Goal: Task Accomplishment & Management: Manage account settings

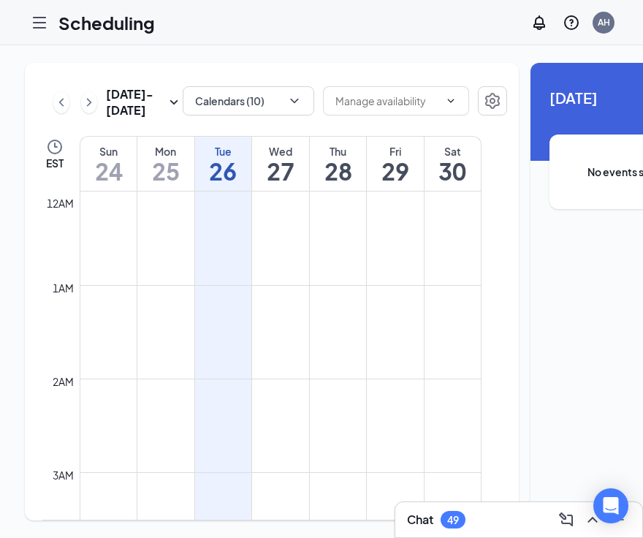
scroll to position [718, 0]
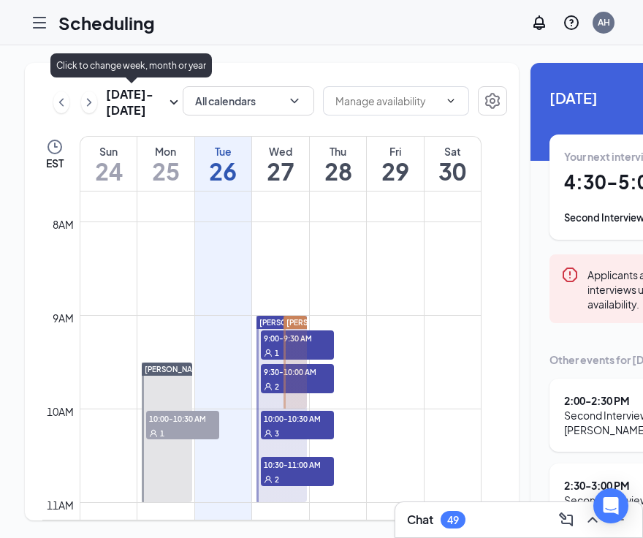
click at [90, 111] on icon "ChevronRight" at bounding box center [89, 103] width 15 height 18
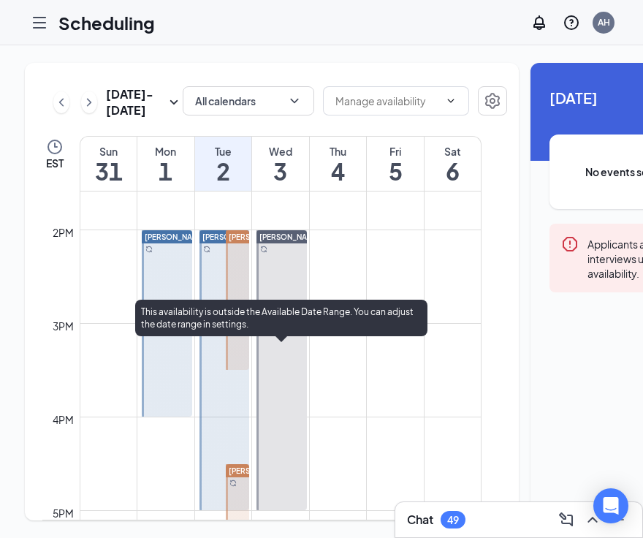
click at [279, 390] on div at bounding box center [281, 370] width 50 height 280
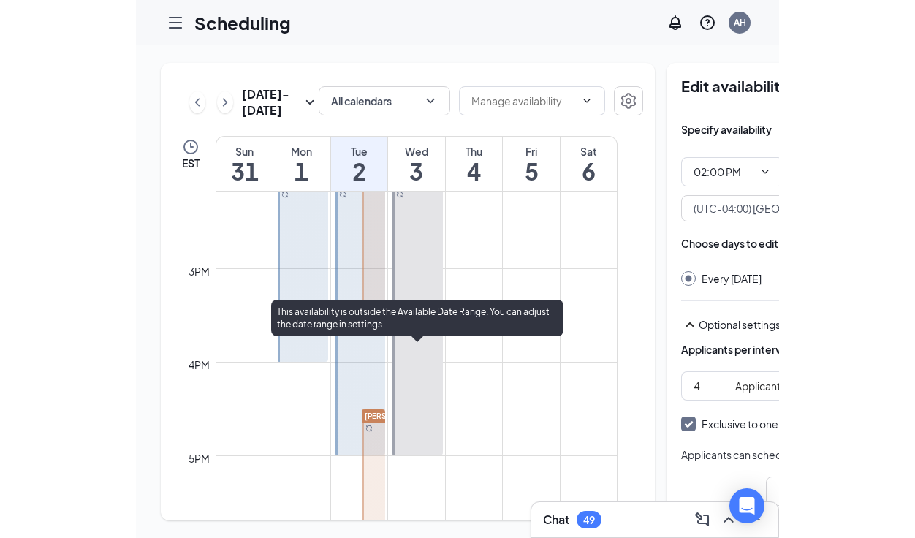
scroll to position [1325, 0]
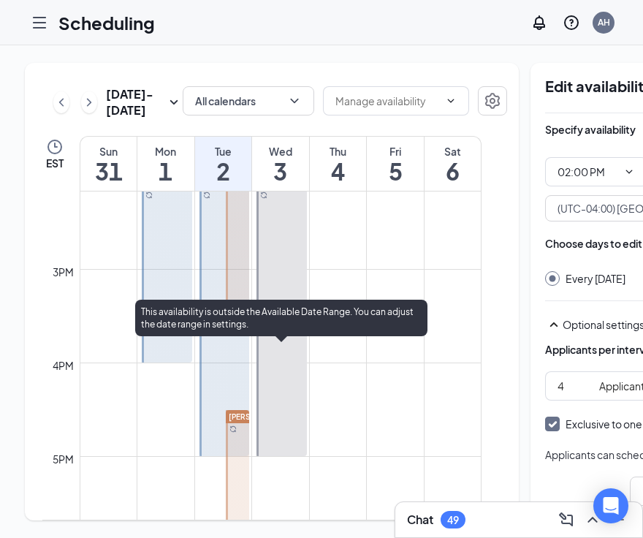
click at [279, 390] on div at bounding box center [281, 316] width 50 height 280
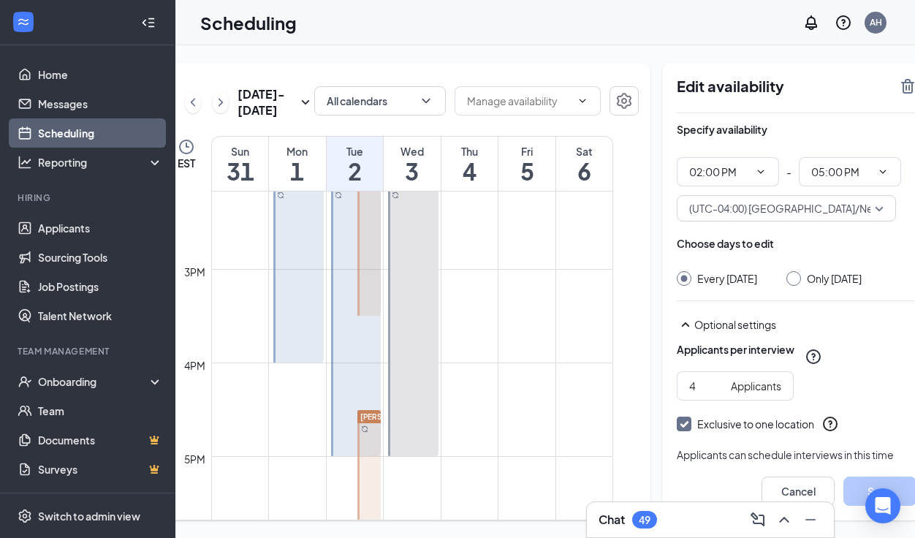
scroll to position [0, 60]
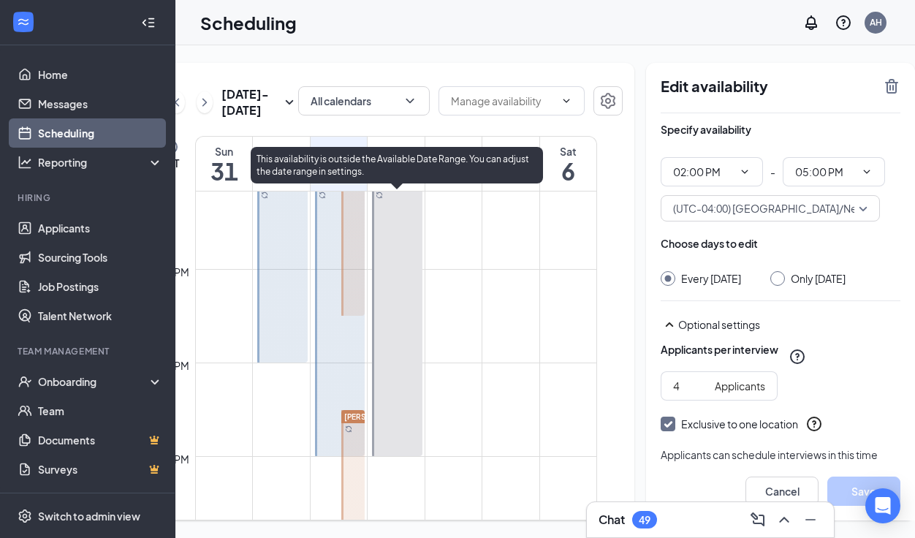
click at [394, 345] on div at bounding box center [397, 316] width 50 height 280
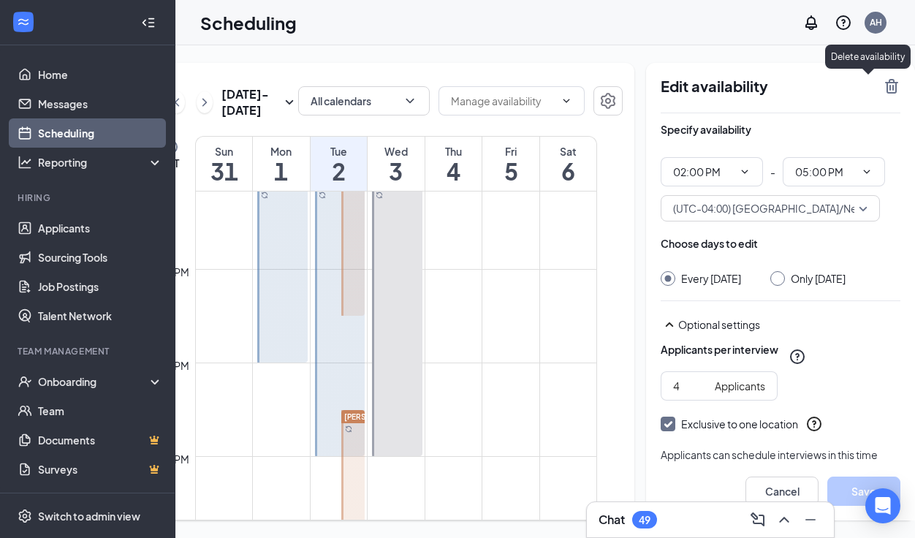
click at [883, 85] on icon "TrashOutline" at bounding box center [892, 86] width 18 height 18
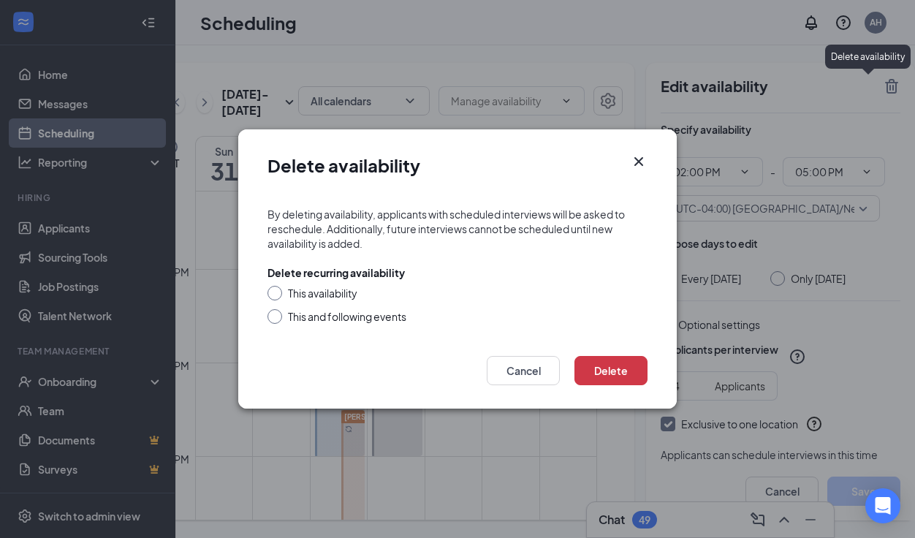
click at [351, 294] on div "This availability" at bounding box center [322, 293] width 69 height 15
click at [278, 294] on input "This availability" at bounding box center [272, 291] width 10 height 10
radio input "true"
click at [630, 366] on button "Delete" at bounding box center [610, 370] width 73 height 29
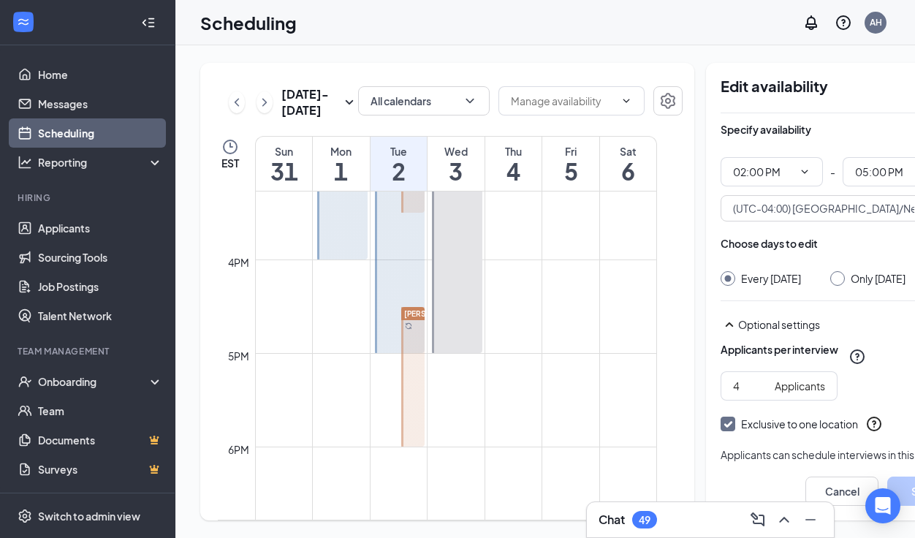
scroll to position [1423, 0]
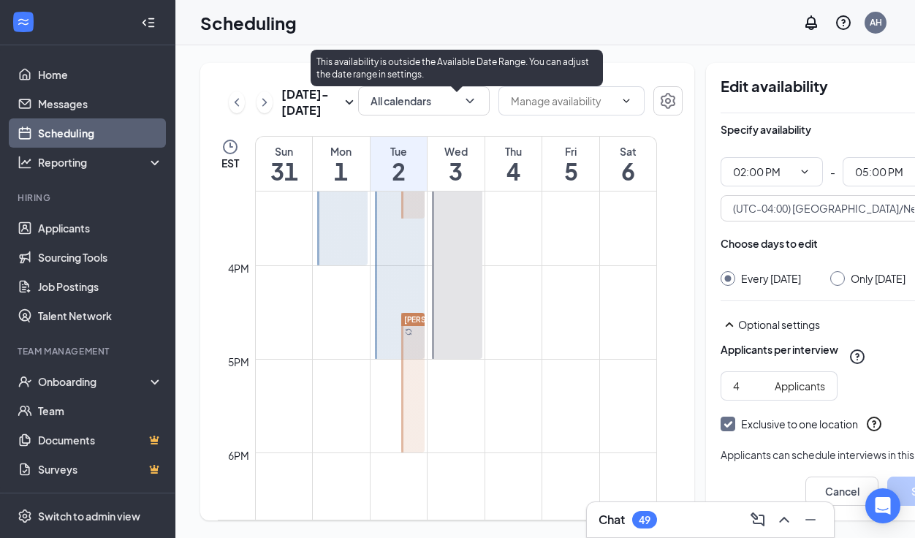
click at [454, 300] on div at bounding box center [457, 219] width 50 height 280
click at [480, 308] on div at bounding box center [457, 219] width 50 height 280
click at [471, 308] on div at bounding box center [457, 219] width 50 height 280
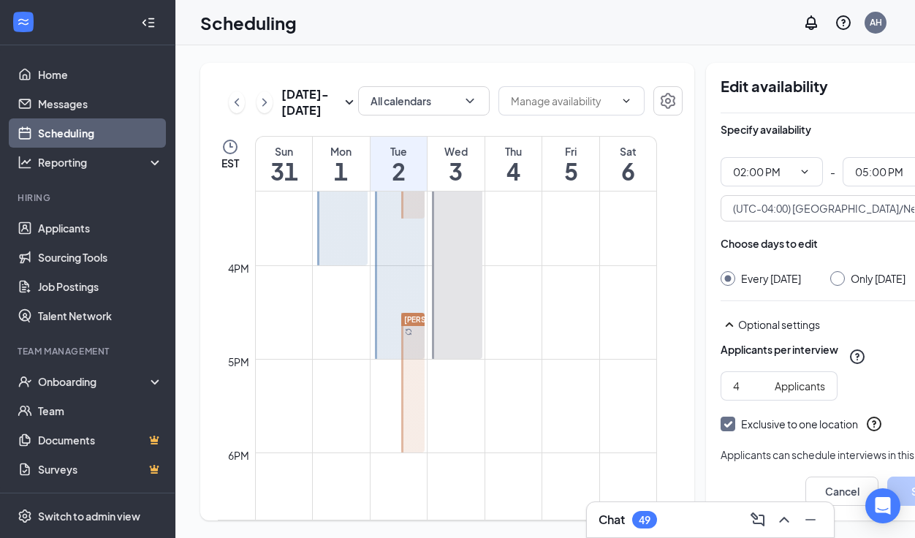
scroll to position [0, 60]
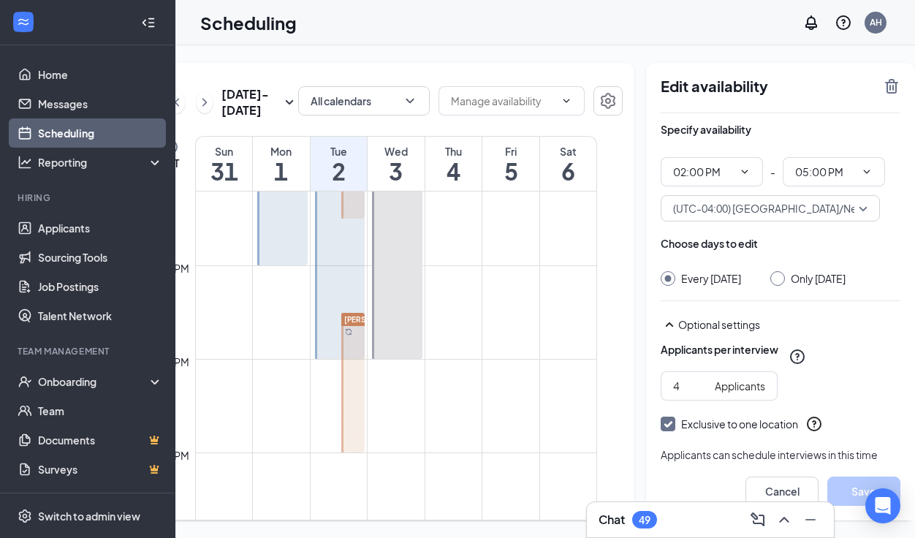
click at [864, 96] on div "Edit availability" at bounding box center [780, 95] width 240 height 36
click at [885, 89] on icon "TrashOutline" at bounding box center [891, 86] width 13 height 15
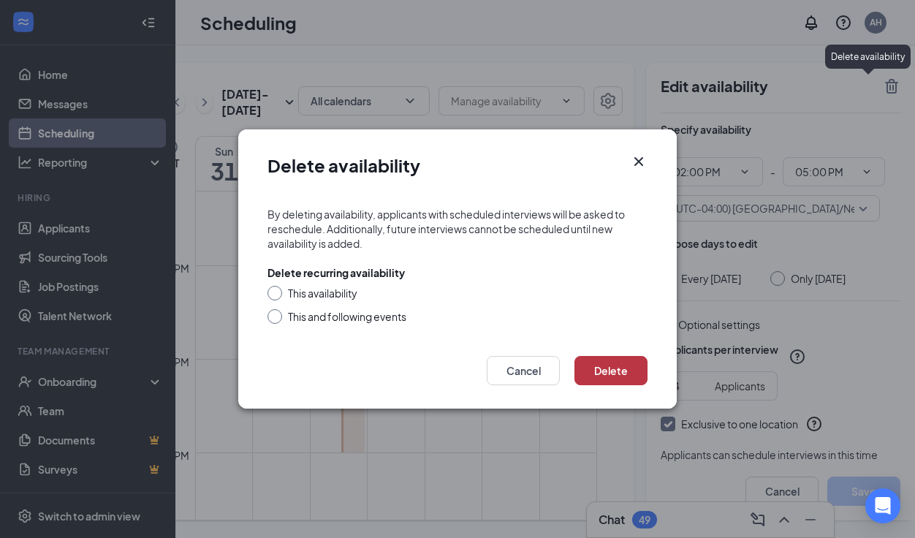
click at [608, 366] on button "Delete" at bounding box center [610, 370] width 73 height 29
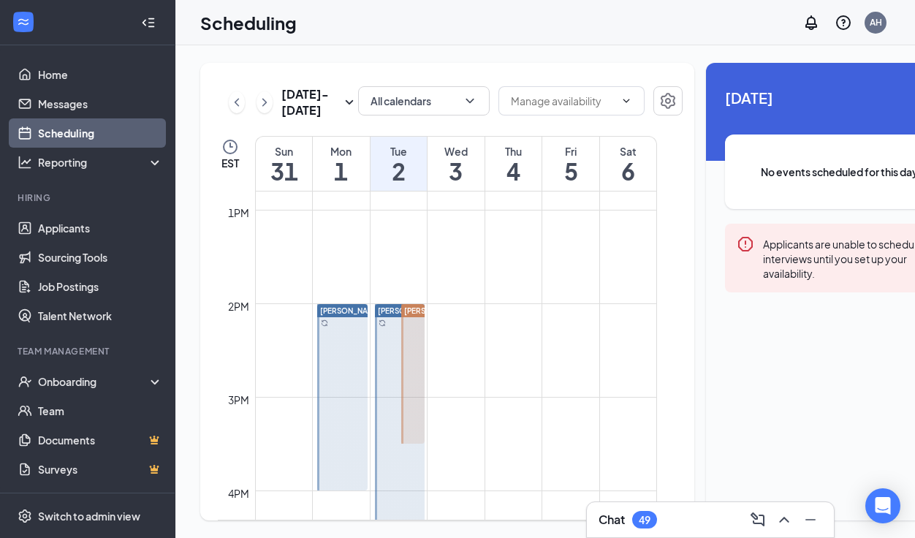
scroll to position [1200, 0]
click at [382, 376] on div at bounding box center [400, 441] width 50 height 280
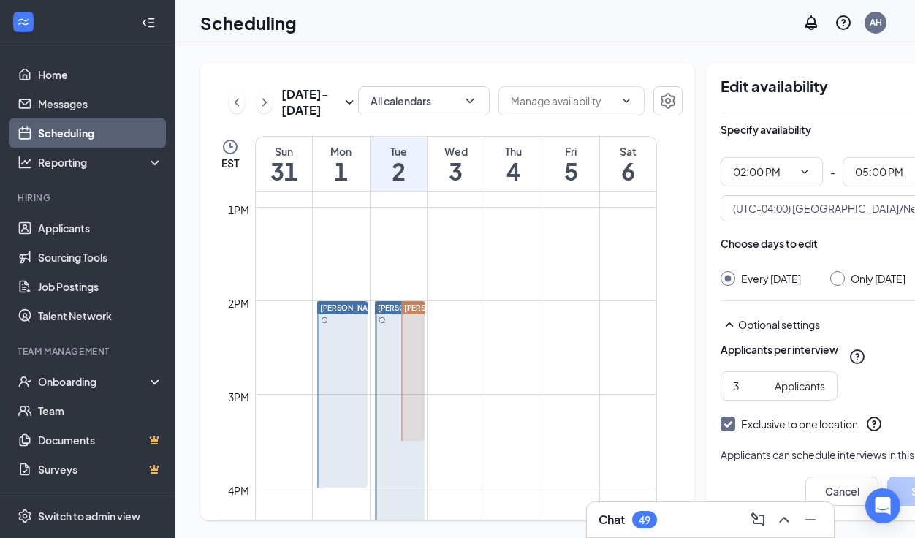
click at [355, 373] on div at bounding box center [342, 394] width 50 height 186
click at [397, 376] on div at bounding box center [400, 441] width 50 height 280
type input "02:00 PM"
type input "05:00 PM"
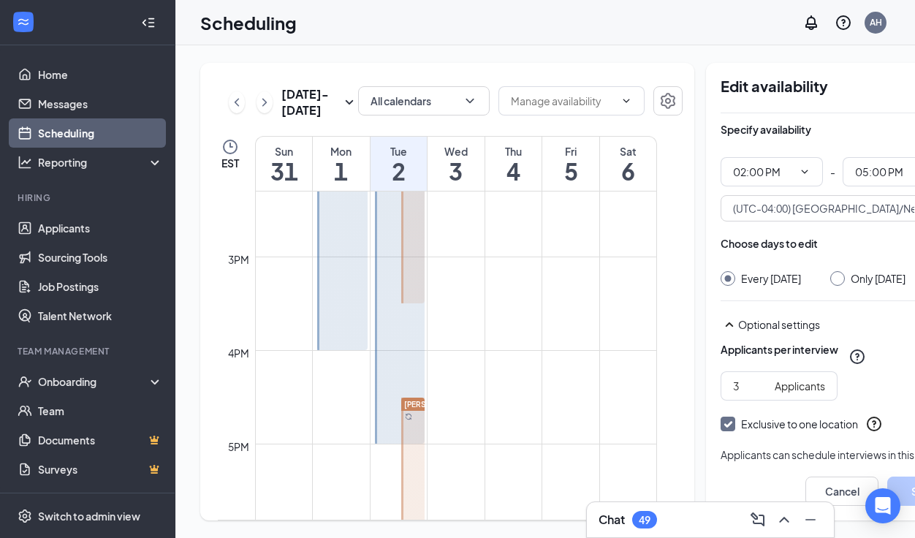
click at [394, 400] on div at bounding box center [400, 304] width 50 height 280
click at [459, 41] on div "Scheduling AH" at bounding box center [544, 22] width 739 height 45
click at [398, 340] on div at bounding box center [400, 304] width 50 height 280
click at [398, 370] on div at bounding box center [400, 304] width 50 height 280
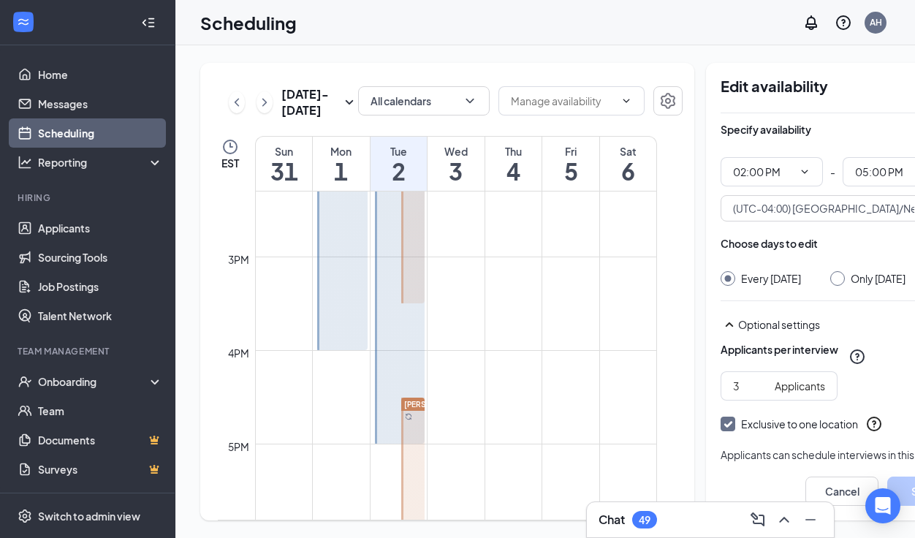
scroll to position [0, 60]
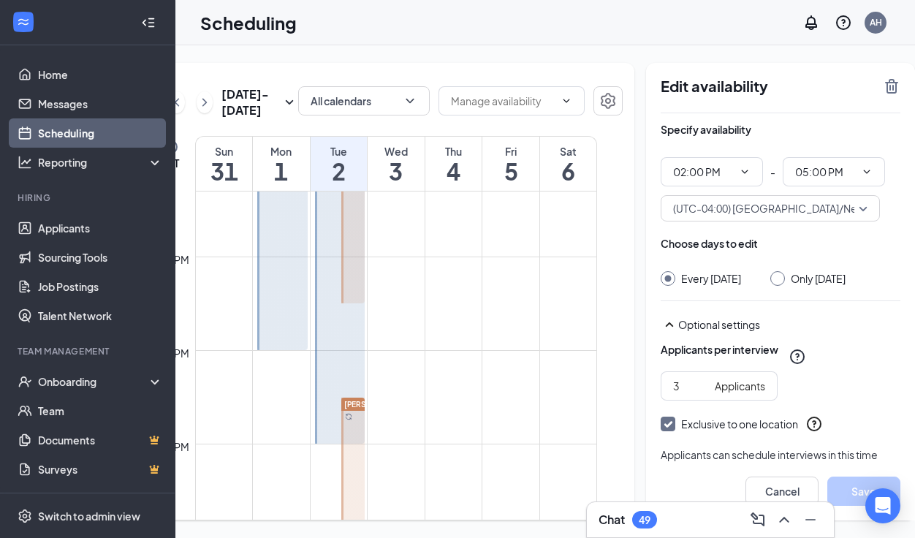
click at [346, 348] on div at bounding box center [340, 304] width 50 height 280
click at [883, 88] on icon "TrashOutline" at bounding box center [892, 86] width 18 height 18
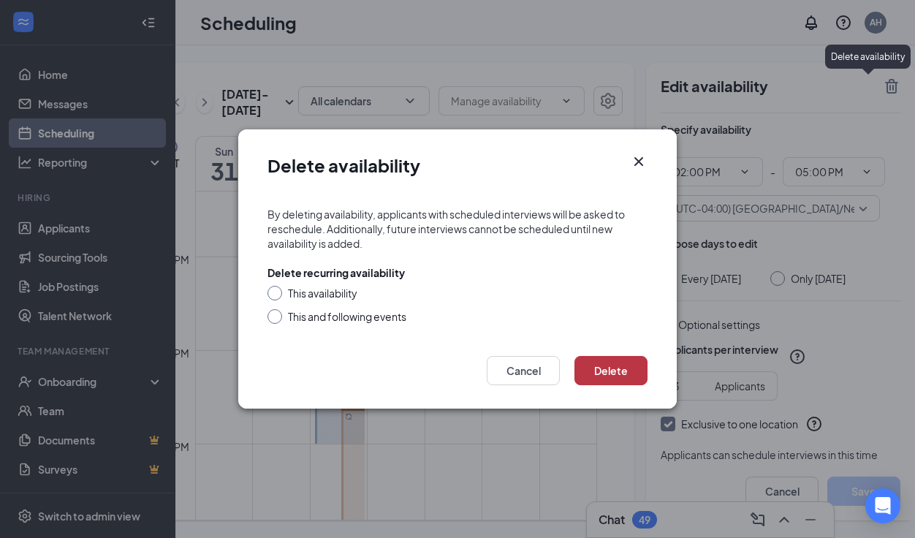
click at [608, 378] on button "Delete" at bounding box center [610, 370] width 73 height 29
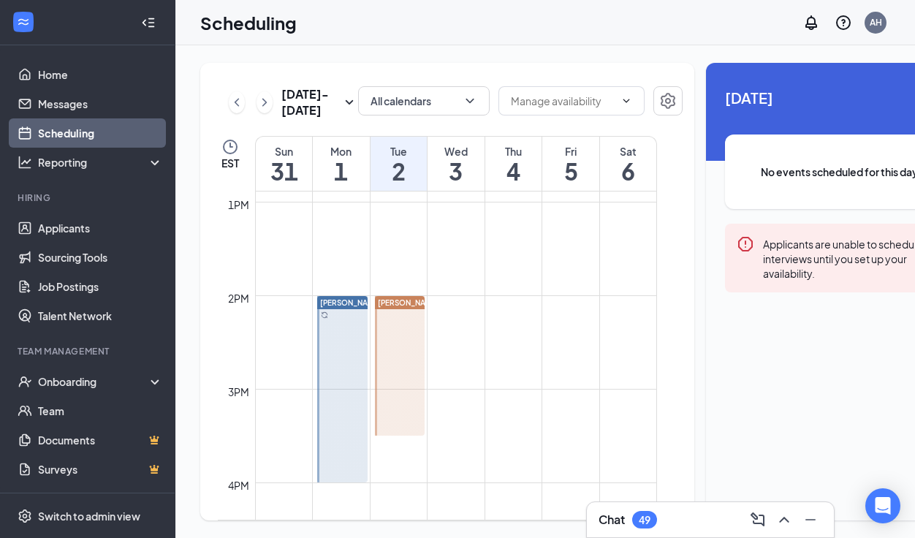
click at [345, 398] on div at bounding box center [342, 389] width 50 height 186
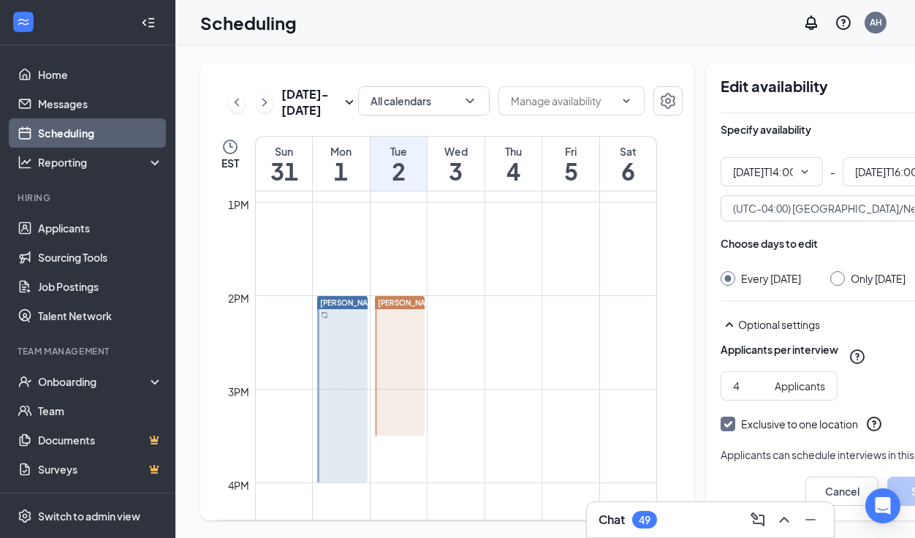
type input "02:00 PM"
type input "04:00 PM"
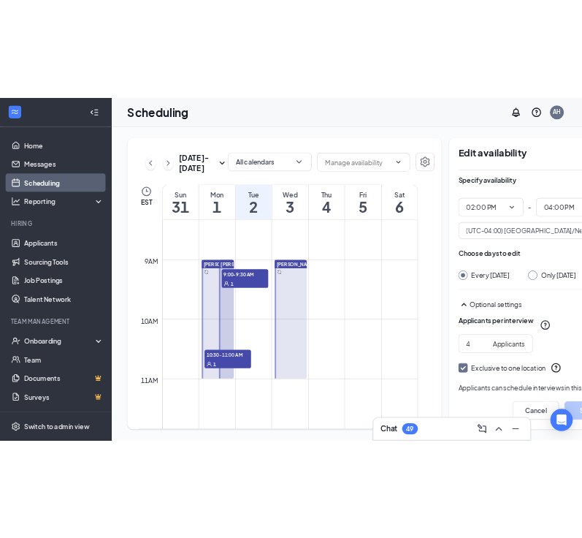
scroll to position [783, 0]
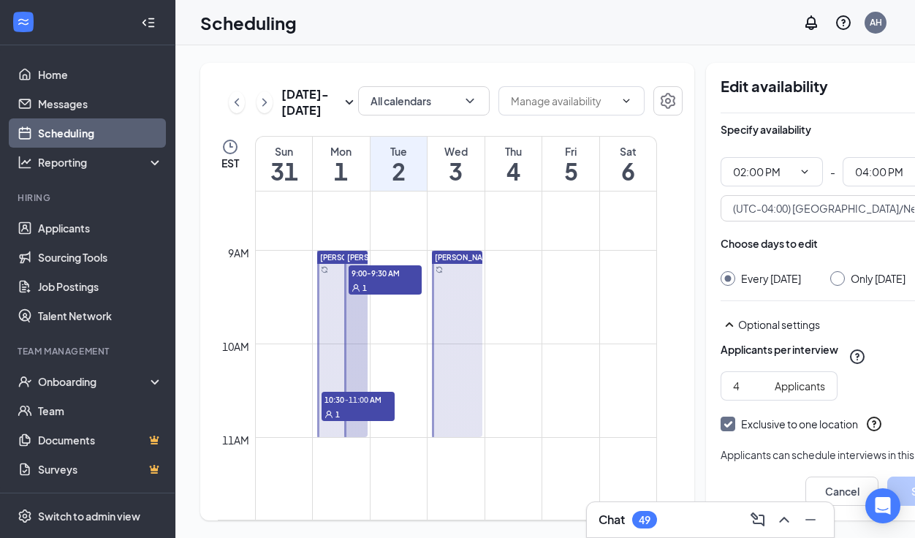
click at [337, 384] on div at bounding box center [342, 344] width 50 height 186
type input "09:00 AM"
type input "11:00 AM"
click at [327, 379] on div at bounding box center [342, 344] width 50 height 186
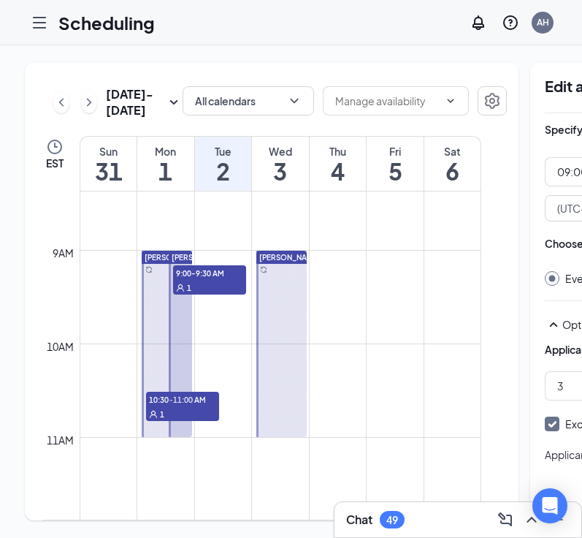
click at [197, 294] on div "1" at bounding box center [209, 287] width 73 height 15
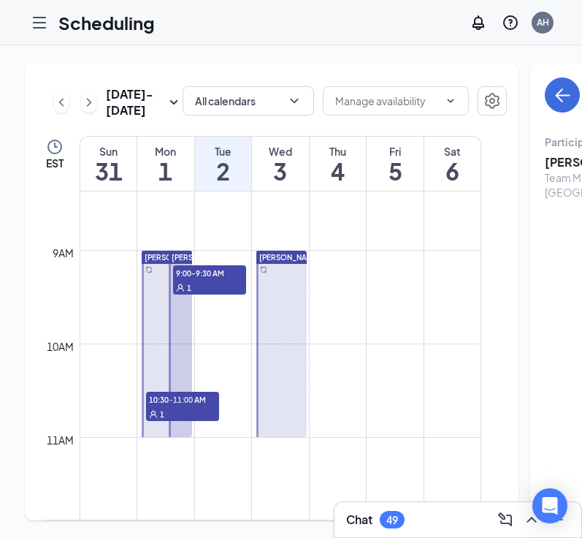
click at [204, 294] on div "1" at bounding box center [209, 287] width 73 height 15
click at [207, 294] on div "1" at bounding box center [209, 287] width 73 height 15
click at [180, 426] on div at bounding box center [180, 344] width 23 height 186
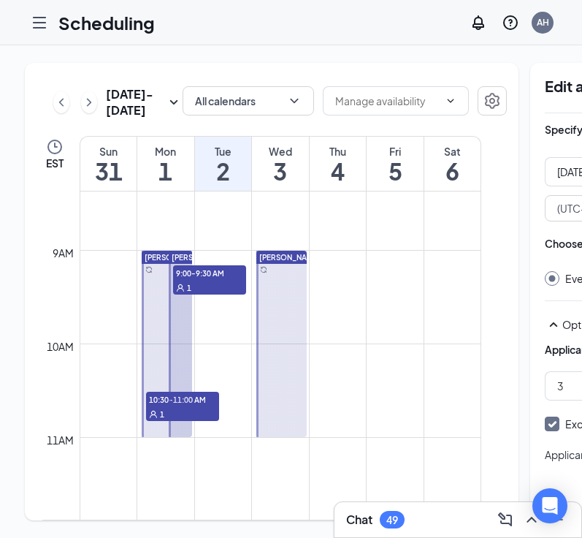
type input "09:00 AM"
type input "11:00 AM"
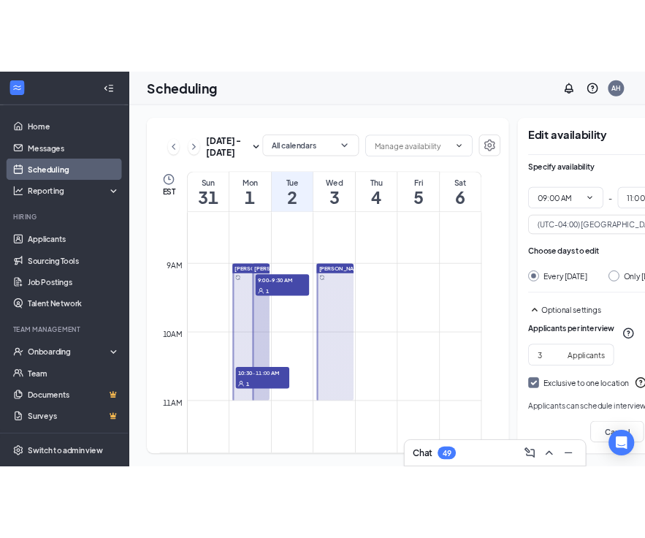
scroll to position [770, 0]
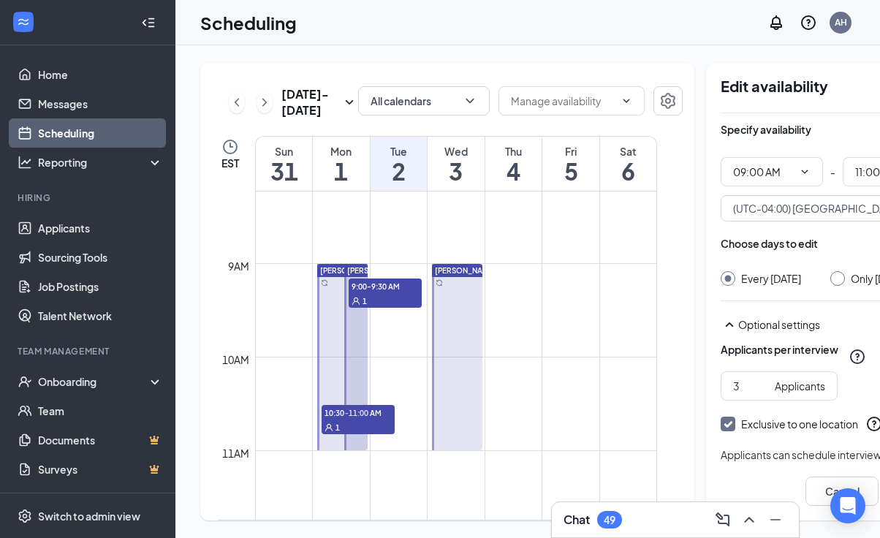
click at [470, 47] on div "[DATE] - [DATE] All calendars EST Sun 31 Mon 1 Tue 2 Wed 3 Thu 4 Fri 5 Sat 6 12…" at bounding box center [587, 291] width 824 height 492
drag, startPoint x: 199, startPoint y: 24, endPoint x: 330, endPoint y: 23, distance: 130.1
click at [330, 23] on div "Scheduling AH" at bounding box center [527, 22] width 704 height 45
click at [327, 23] on div "Scheduling AH" at bounding box center [527, 22] width 704 height 45
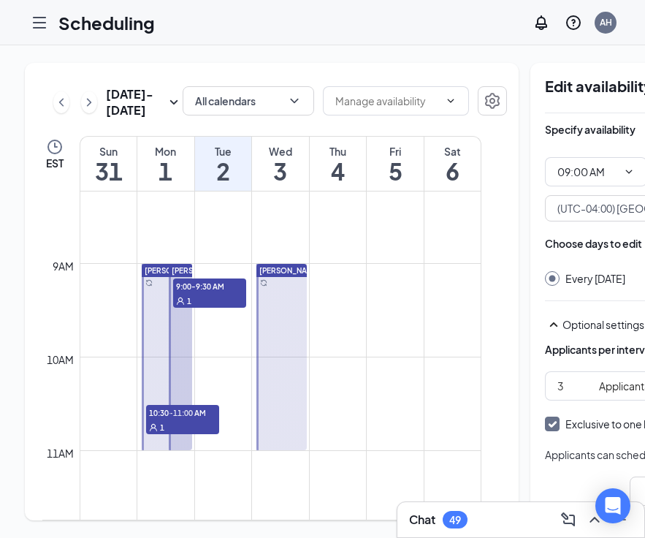
click at [173, 308] on div "1" at bounding box center [209, 300] width 73 height 15
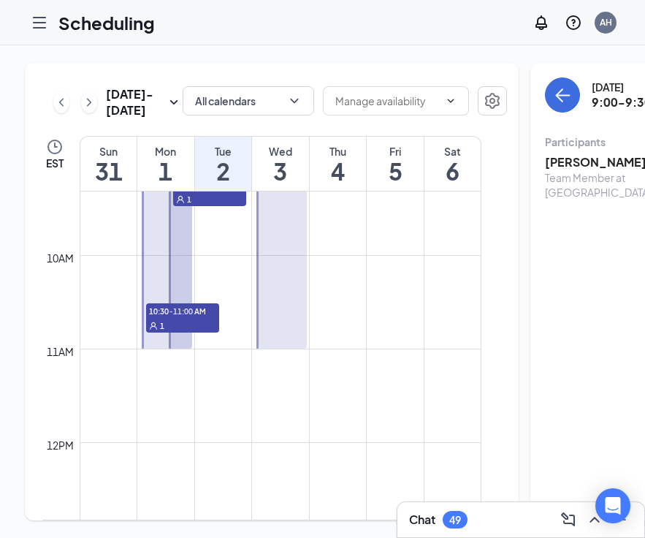
click at [389, 50] on div "[DATE] - [DATE] All calendars EST Sun 31 Mon 1 Tue 2 Wed 3 Thu 4 Fri 5 Sat 6 12…" at bounding box center [412, 291] width 824 height 492
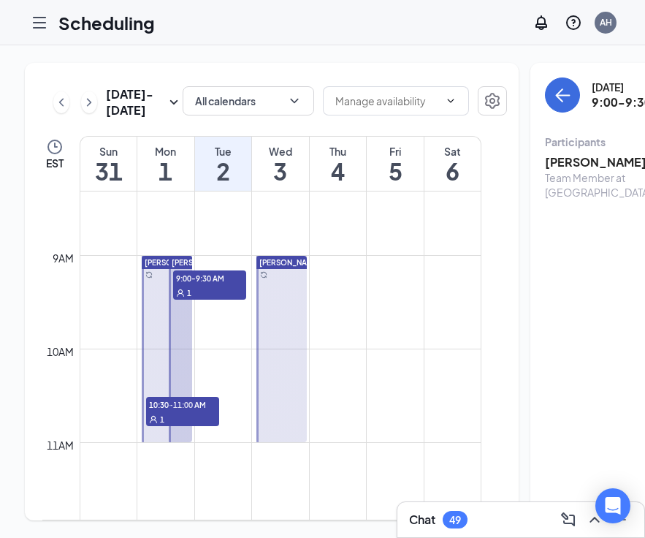
scroll to position [777, 0]
click at [239, 45] on div "[DATE] - [DATE] All calendars EST Sun 31 Mon 1 Tue 2 Wed 3 Thu 4 Fri 5 Sat 6 12…" at bounding box center [412, 291] width 824 height 492
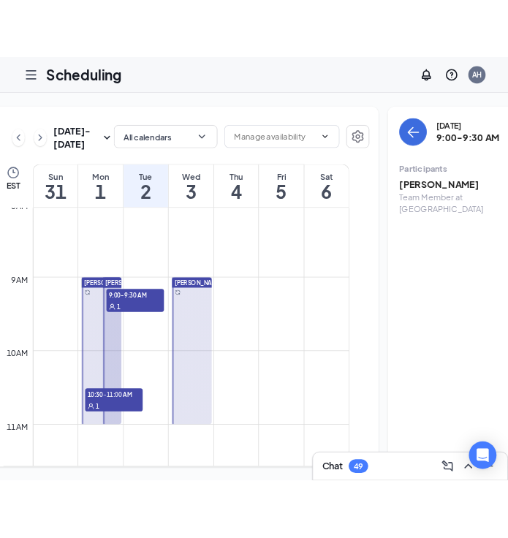
scroll to position [758, 0]
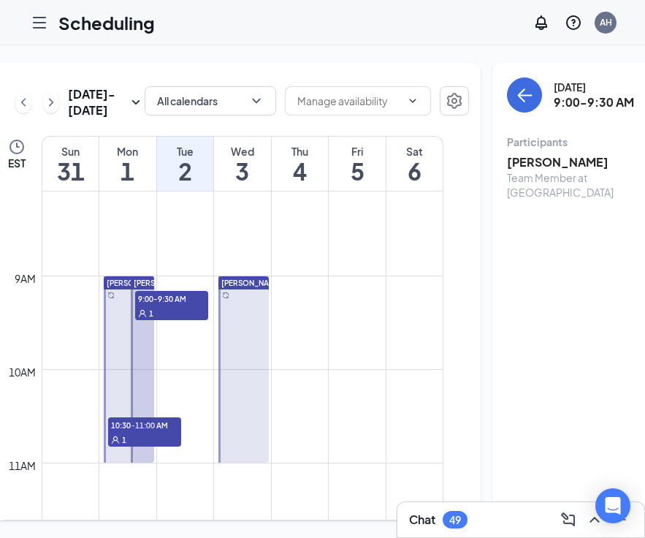
click at [212, 44] on div "Scheduling AH" at bounding box center [322, 22] width 645 height 45
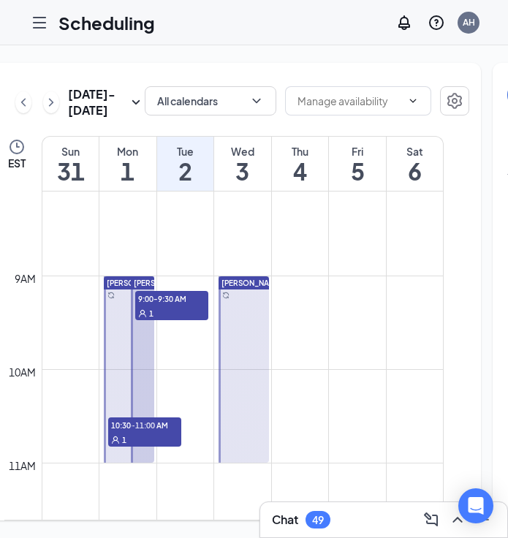
click at [144, 318] on icon "User" at bounding box center [142, 313] width 9 height 9
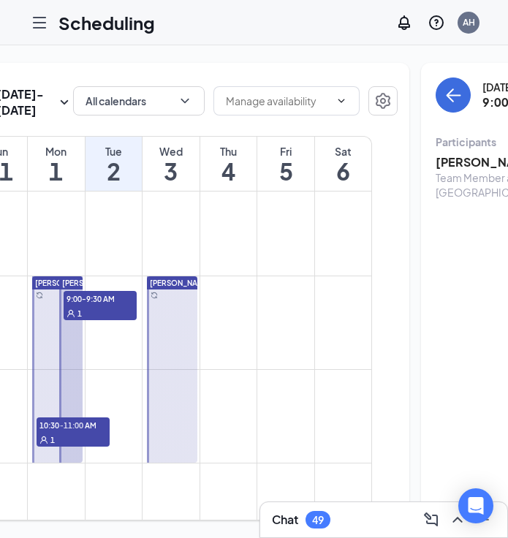
scroll to position [0, 0]
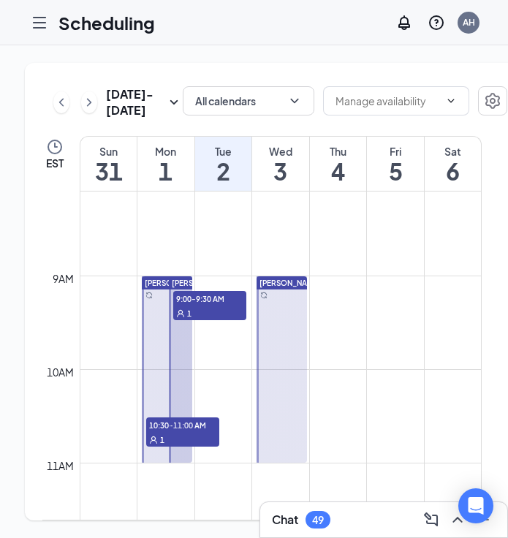
click at [183, 52] on div "[DATE] - [DATE] All calendars EST Sun 31 Mon 1 Tue 2 Wed 3 Thu 4 Fri 5 Sat 6 12…" at bounding box center [412, 291] width 824 height 492
click at [183, 54] on div "[DATE] - [DATE] All calendars EST Sun 31 Mon 1 Tue 2 Wed 3 Thu 4 Fri 5 Sat 6 12…" at bounding box center [412, 291] width 824 height 492
